Goal: Navigation & Orientation: Find specific page/section

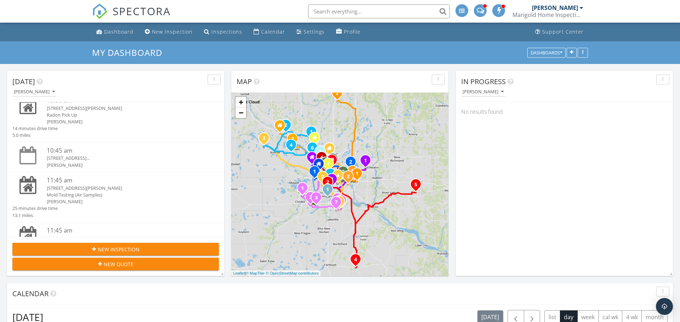
scroll to position [170, 0]
click at [79, 188] on div "[STREET_ADDRESS][PERSON_NAME]" at bounding box center [124, 188] width 155 height 7
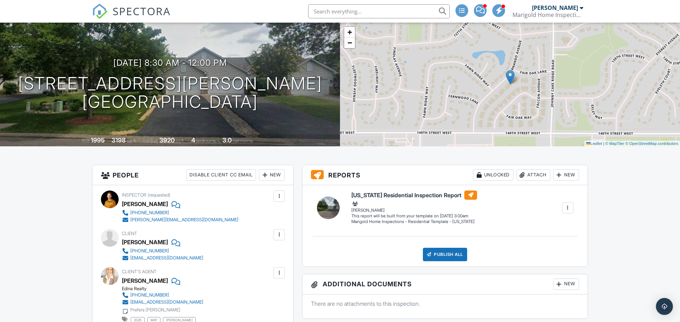
scroll to position [53, 0]
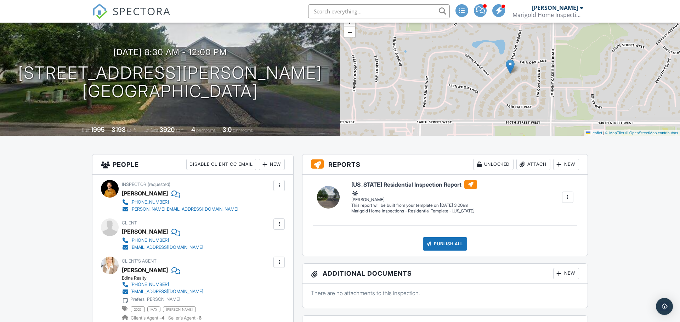
click at [120, 16] on span "SPECTORA" at bounding box center [142, 11] width 58 height 15
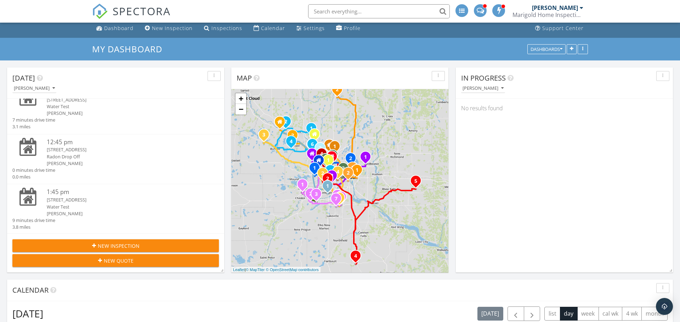
scroll to position [356, 0]
click at [84, 156] on div "Radon Drop Off" at bounding box center [124, 156] width 155 height 7
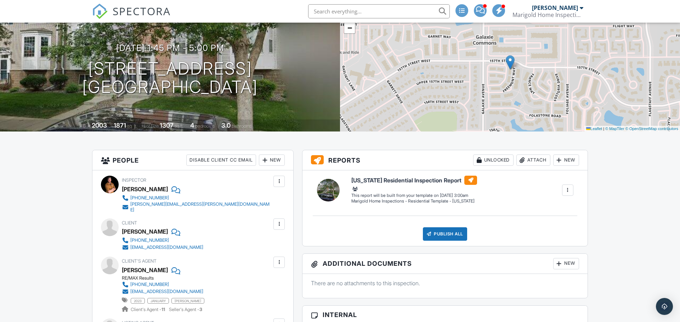
click at [131, 13] on span "SPECTORA" at bounding box center [142, 11] width 58 height 15
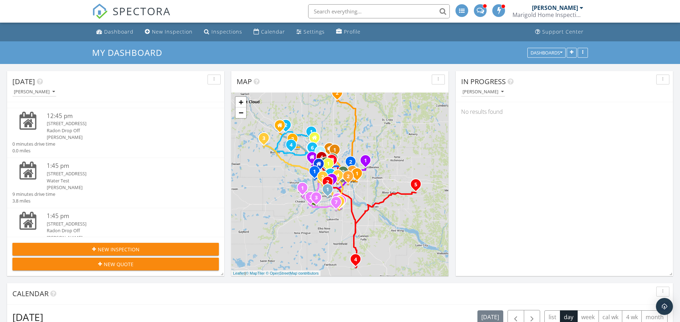
scroll to position [391, 0]
click at [90, 173] on div "Water Test" at bounding box center [124, 175] width 155 height 7
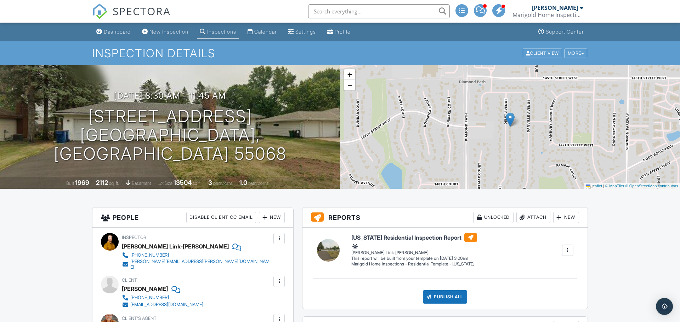
click at [139, 13] on span "SPECTORA" at bounding box center [142, 11] width 58 height 15
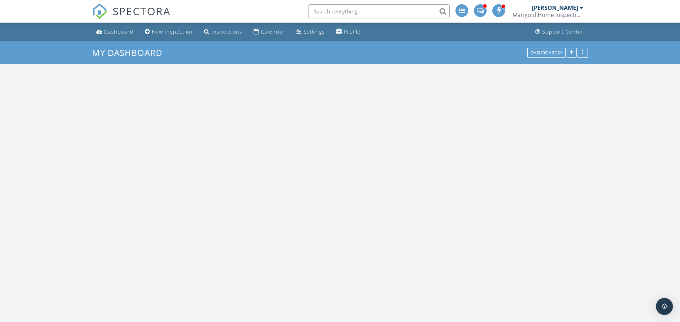
scroll to position [574, 680]
